Goal: Information Seeking & Learning: Learn about a topic

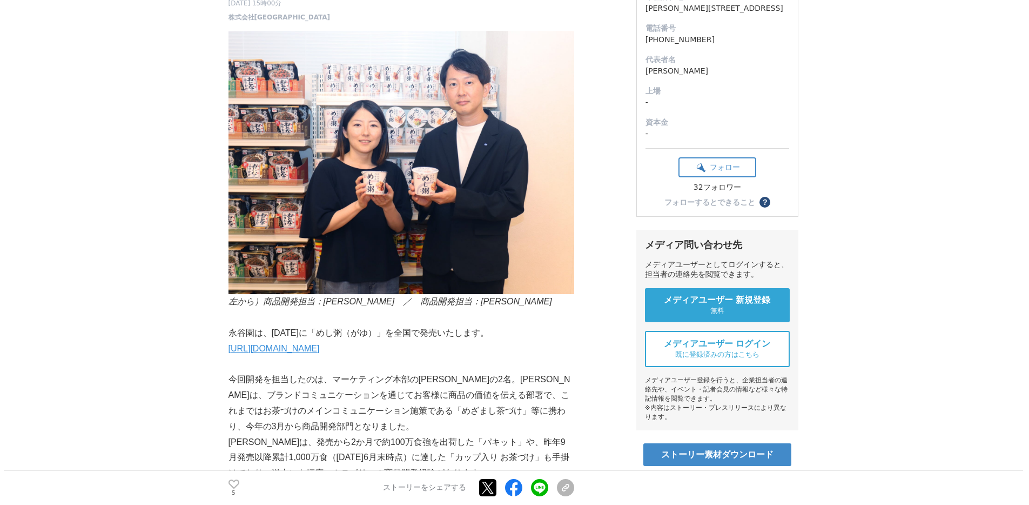
scroll to position [493, 0]
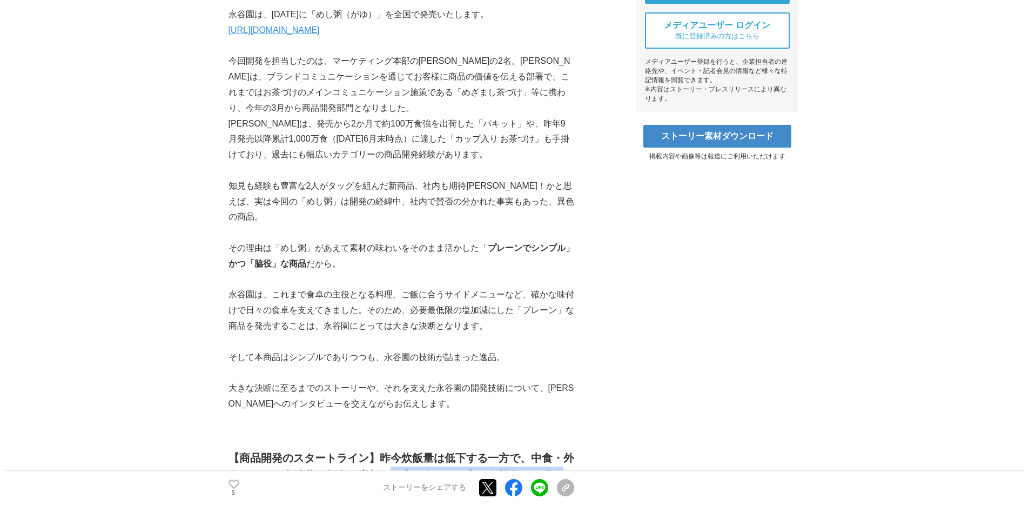
drag, startPoint x: 395, startPoint y: 463, endPoint x: 564, endPoint y: 464, distance: 168.6
click at [564, 464] on h2 "【商品開発のスタートライン】昨今炊飯量は低下する一方で、中食・外食における米消費の割合は増加？お米の食べられ方が多様化する現代" at bounding box center [402, 466] width 346 height 35
copy strong "お米の食べられ方が多様化する現代"
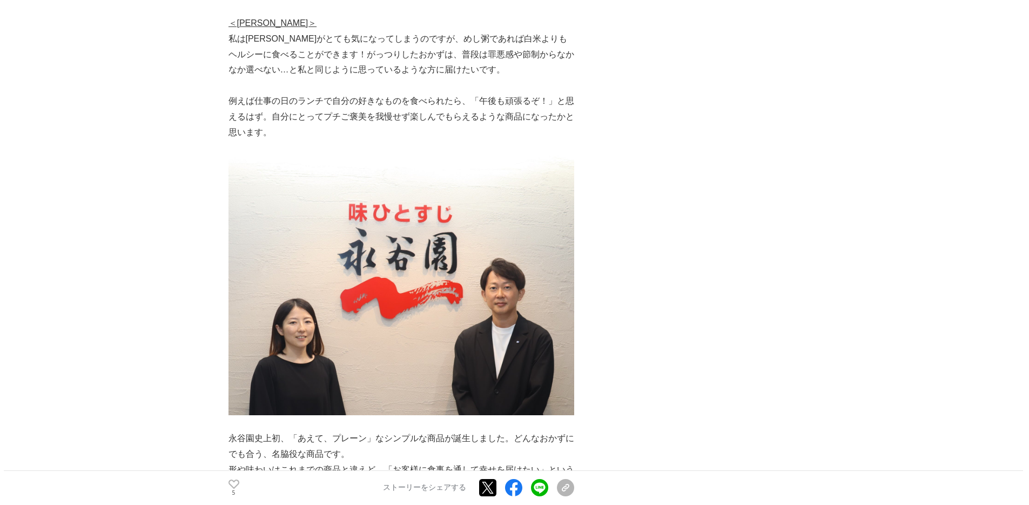
scroll to position [5858, 0]
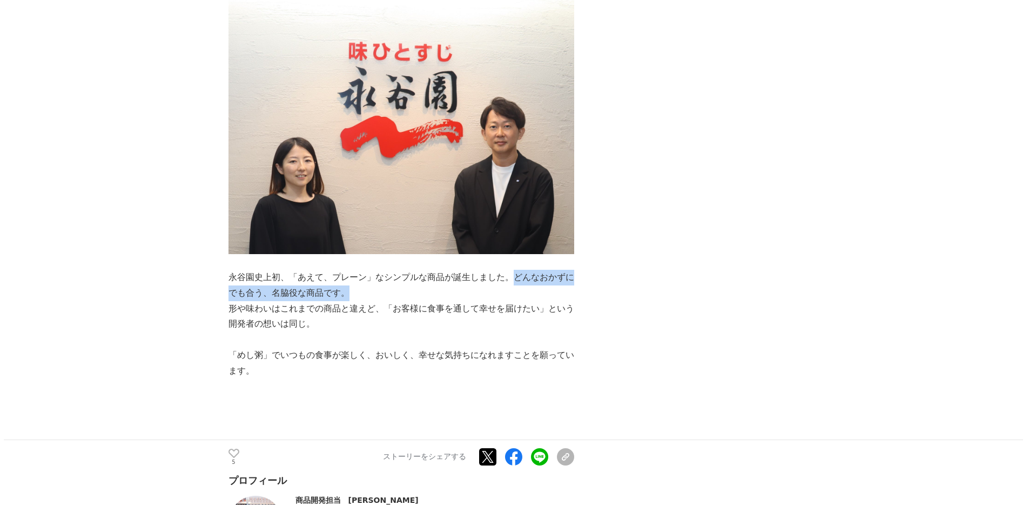
drag, startPoint x: 511, startPoint y: 259, endPoint x: 517, endPoint y: 273, distance: 14.8
click at [517, 273] on p "永谷園史上初、「あえて、プレーン」なシンプルな商品が誕生しました。どんなおかずにでも合う、名脇役な商品です。" at bounding box center [402, 285] width 346 height 31
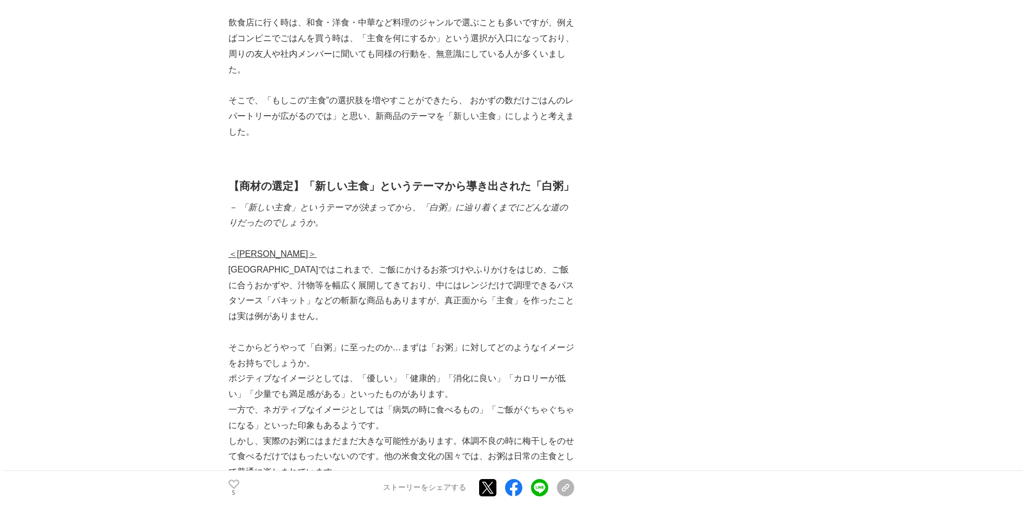
scroll to position [2744, 0]
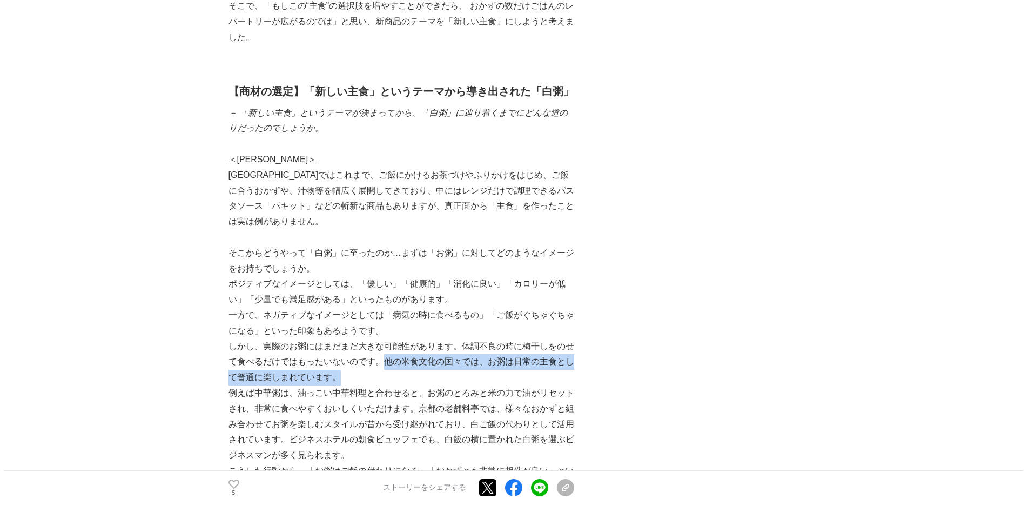
drag, startPoint x: 379, startPoint y: 362, endPoint x: 391, endPoint y: 370, distance: 14.4
click at [391, 370] on p "しかし、実際のお粥にはまだまだ大きな可能性があります。体調不良の時に梅干しをのせて食べるだけではもったいないのです。他の米食文化の国々では、お粥は日常の主食と…" at bounding box center [402, 362] width 346 height 46
copy p "他の米食文化の国々では、お粥は日常の主食として普通に楽しまれています。"
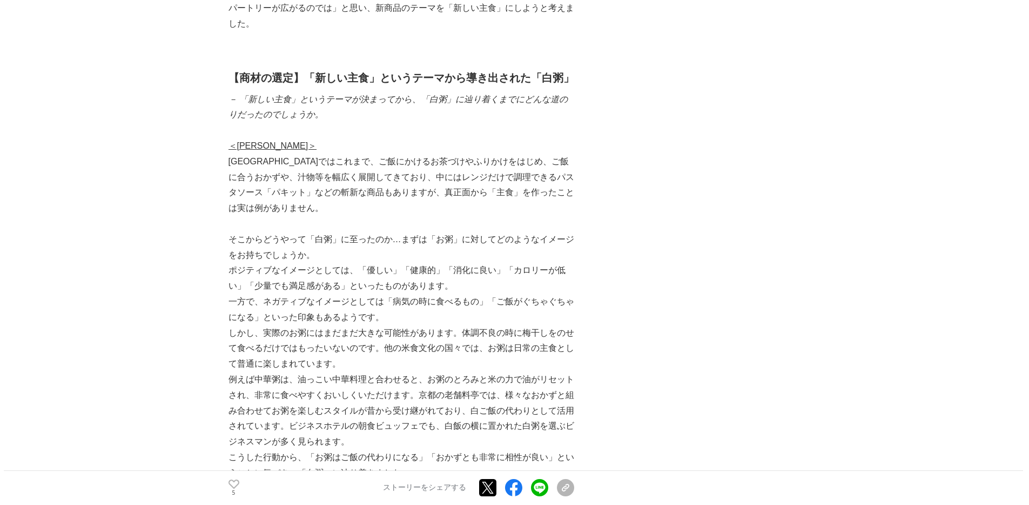
drag, startPoint x: 283, startPoint y: 424, endPoint x: 406, endPoint y: 433, distance: 123.6
click at [416, 430] on p "例えば中華粥は、油っこい中華料理と合わせると、お粥のとろみと米の力で油がリセットされ、非常に食べやすくおいしくいただけます。京都の老舗料亭では、様々なおかずと…" at bounding box center [402, 411] width 346 height 78
click at [340, 440] on p "例えば中華粥は、油っこい中華料理と合わせると、お粥のとろみと米の力で油がリセットされ、非常に食べやすくおいしくいただけます。京都の老舗料亭では、様々なおかずと…" at bounding box center [402, 411] width 346 height 78
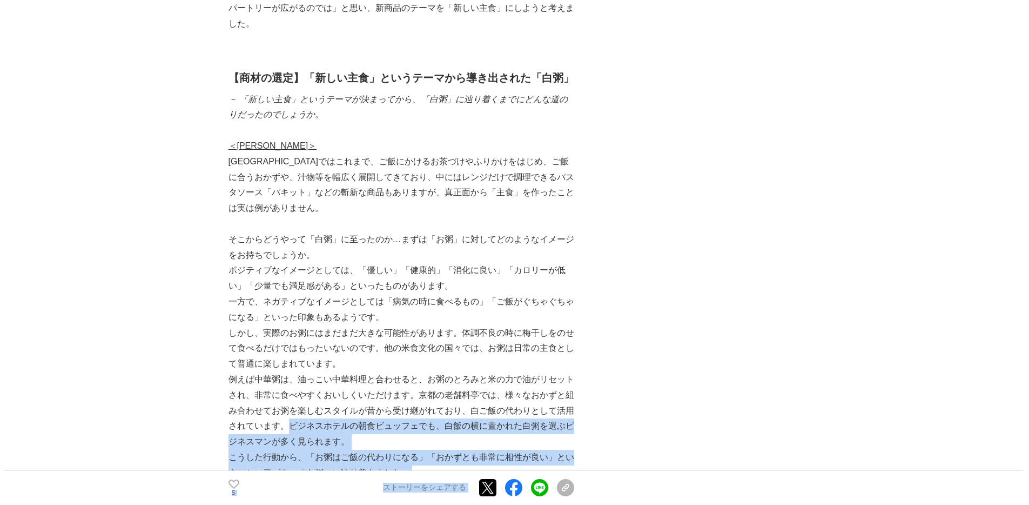
copy section "loremipsumdolorsi、ametconsecteturadipiscingeli。 seddoeiu、「temporincidi」「utlabor…"
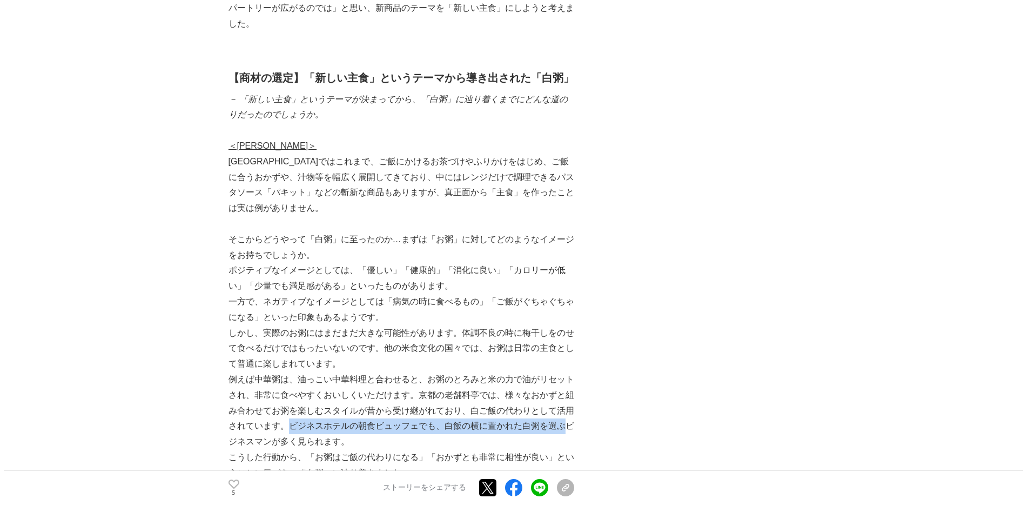
copy p "ビジネスホテルの朝食ビュッフェでも、白飯の横に置かれた白粥を選ぶ"
drag, startPoint x: 285, startPoint y: 425, endPoint x: 559, endPoint y: 423, distance: 274.0
click at [559, 423] on p "例えば中華粥は、油っこい中華料理と合わせると、お粥のとろみと米の力で油がリセットされ、非常に食べやすくおいしくいただけます。京都の老舗料亭では、様々なおかずと…" at bounding box center [402, 411] width 346 height 78
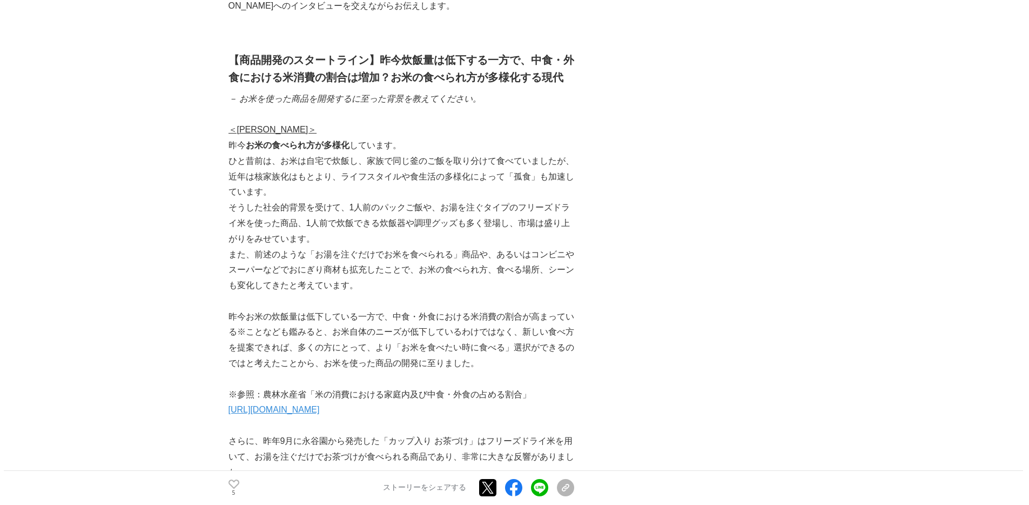
scroll to position [0, 0]
